Goal: Transaction & Acquisition: Purchase product/service

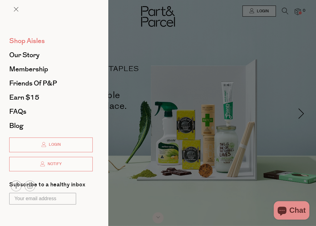
click at [35, 42] on span "Shop Aisles" at bounding box center [27, 41] width 36 height 10
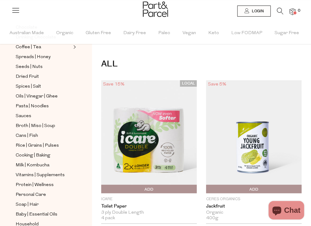
scroll to position [184, 0]
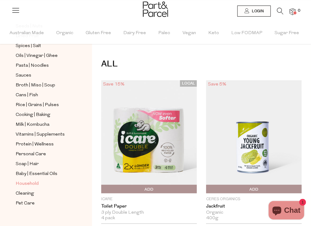
click at [34, 180] on span "Household" at bounding box center [27, 183] width 23 height 7
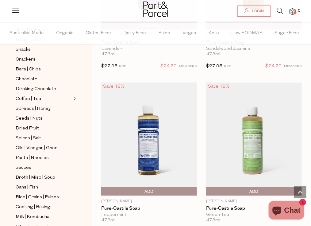
scroll to position [1350, 0]
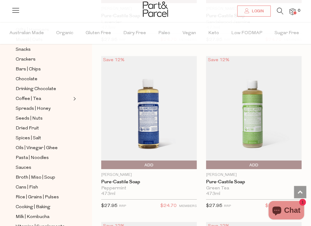
click at [103, 162] on span "Add To Parcel" at bounding box center [103, 164] width 0 height 9
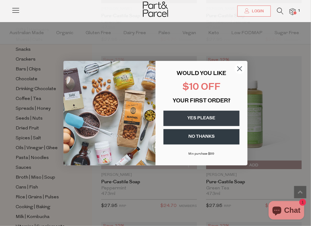
click at [209, 135] on button "NO THANKS" at bounding box center [202, 136] width 76 height 15
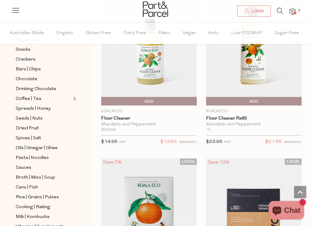
scroll to position [2087, 0]
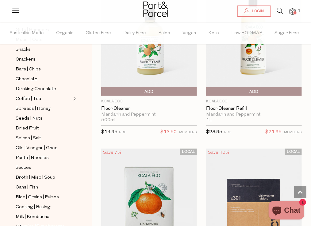
click at [208, 87] on span "Add To Parcel" at bounding box center [208, 91] width 0 height 9
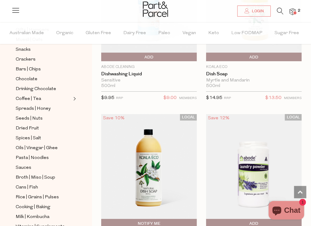
scroll to position [2916, 0]
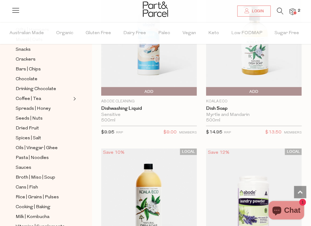
click at [243, 87] on span "Add To Parcel" at bounding box center [254, 91] width 93 height 9
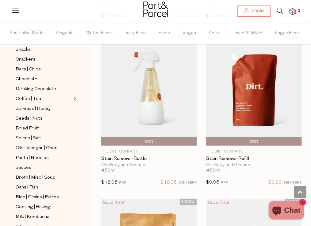
scroll to position [3837, 0]
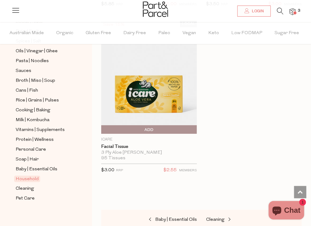
scroll to position [190, 0]
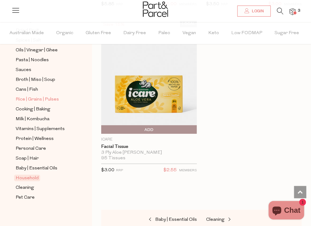
click at [40, 98] on span "Rice | Grains | Pulses" at bounding box center [37, 99] width 43 height 7
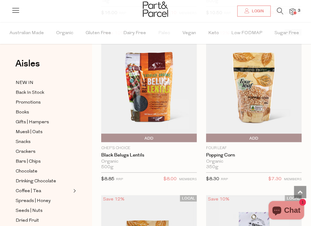
scroll to position [1719, 0]
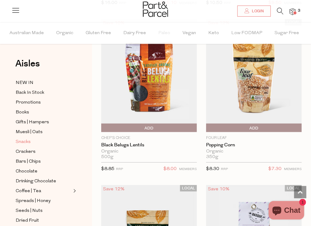
click at [19, 141] on span "Snacks" at bounding box center [23, 141] width 15 height 7
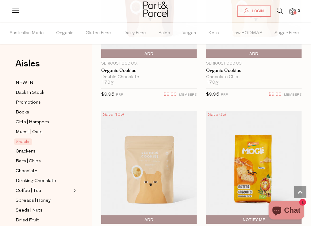
scroll to position [2762, 0]
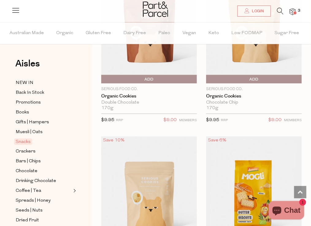
click at [208, 75] on span "Add To Parcel" at bounding box center [208, 79] width 0 height 9
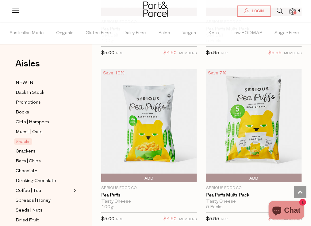
scroll to position [3990, 0]
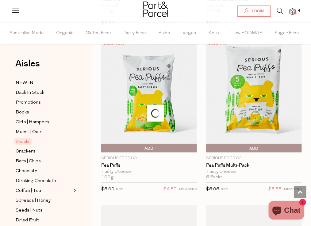
scroll to position [4051, 0]
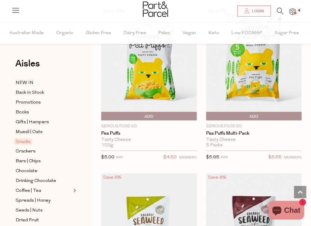
click at [244, 112] on span "Add To Parcel" at bounding box center [254, 116] width 93 height 9
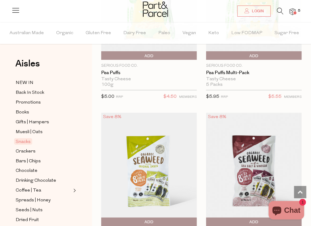
scroll to position [4174, 0]
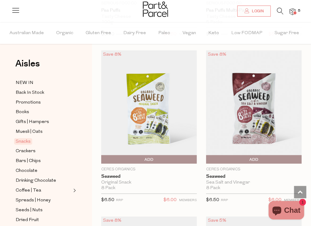
click at [103, 155] on span "Add To Parcel" at bounding box center [103, 159] width 0 height 9
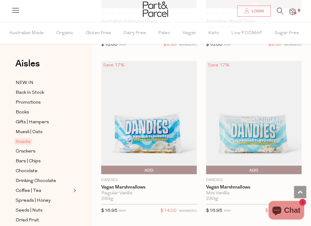
scroll to position [5555, 0]
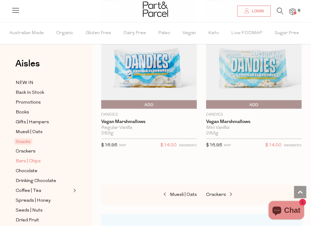
click at [30, 160] on span "Bars | Chips" at bounding box center [28, 160] width 25 height 7
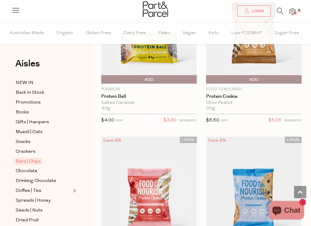
scroll to position [3652, 0]
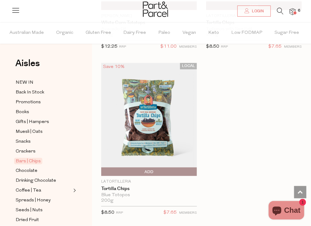
scroll to position [5831, 0]
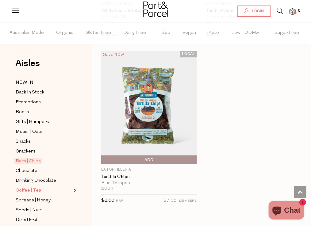
click at [29, 190] on span "Coffee | Tea" at bounding box center [28, 190] width 25 height 7
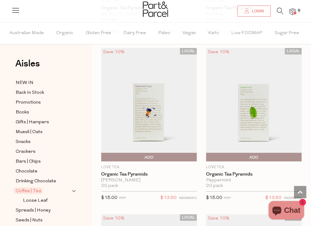
scroll to position [737, 0]
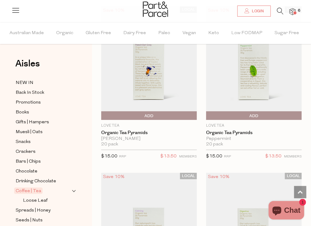
click at [208, 113] on span "Add To Parcel" at bounding box center [208, 115] width 0 height 9
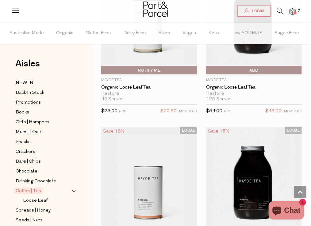
scroll to position [3867, 0]
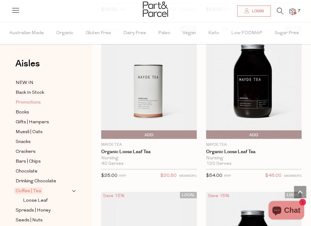
click at [34, 104] on span "Promotions" at bounding box center [28, 102] width 25 height 7
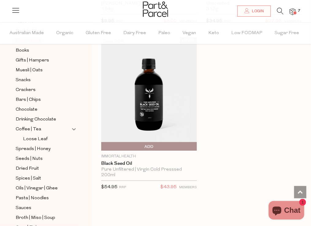
scroll to position [92, 0]
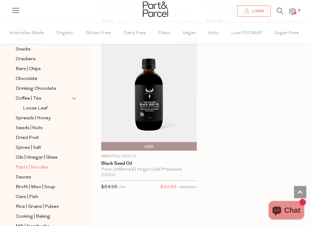
click at [42, 169] on span "Pasta | Noodles" at bounding box center [32, 167] width 33 height 7
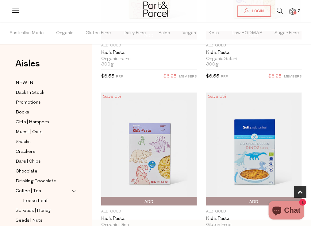
scroll to position [215, 0]
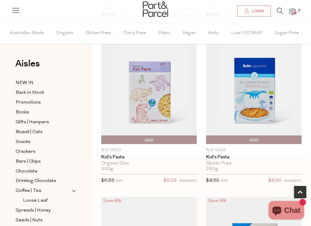
click at [103, 138] on span "Add To Parcel" at bounding box center [103, 139] width 0 height 9
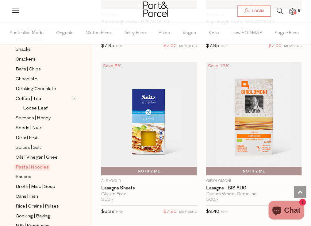
scroll to position [184, 0]
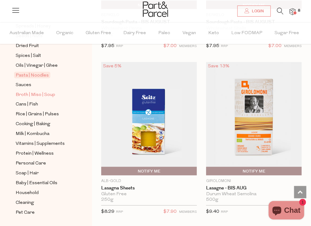
click at [33, 94] on span "Broth | Miso | Soup" at bounding box center [36, 94] width 40 height 7
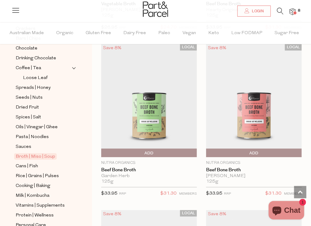
scroll to position [199, 0]
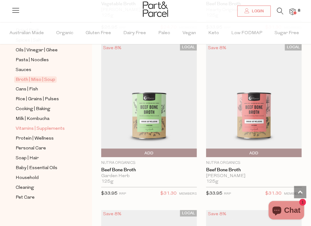
click at [47, 127] on span "Vitamins | Supplements" at bounding box center [40, 128] width 49 height 7
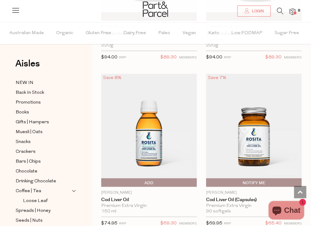
scroll to position [3192, 0]
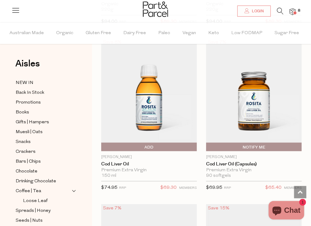
click at [224, 117] on img at bounding box center [254, 94] width 96 height 113
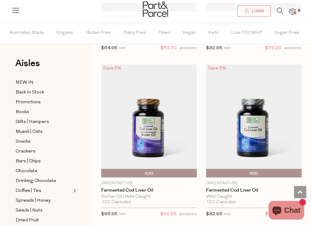
scroll to position [3530, 0]
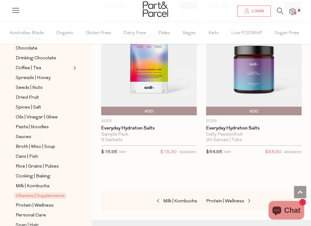
scroll to position [190, 0]
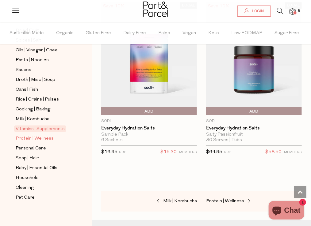
click at [45, 137] on span "Protein | Wellness" at bounding box center [35, 138] width 38 height 7
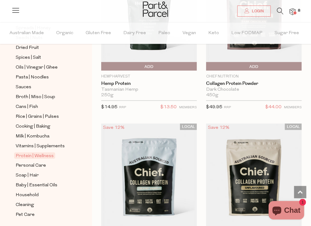
scroll to position [190, 0]
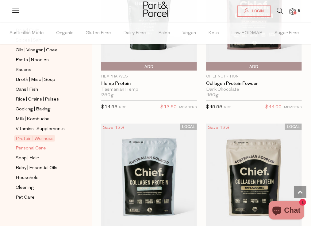
click at [41, 147] on span "Personal Care" at bounding box center [31, 148] width 30 height 7
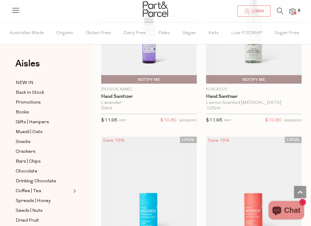
scroll to position [3683, 0]
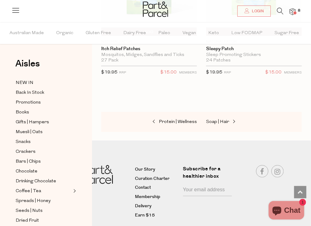
scroll to position [6964, 0]
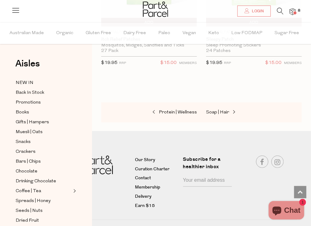
click at [298, 12] on span "8" at bounding box center [299, 11] width 6 height 6
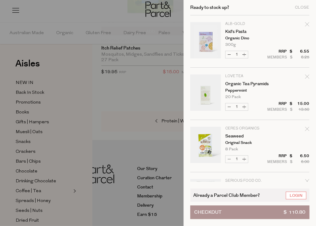
scroll to position [153, 0]
